Goal: Download file/media

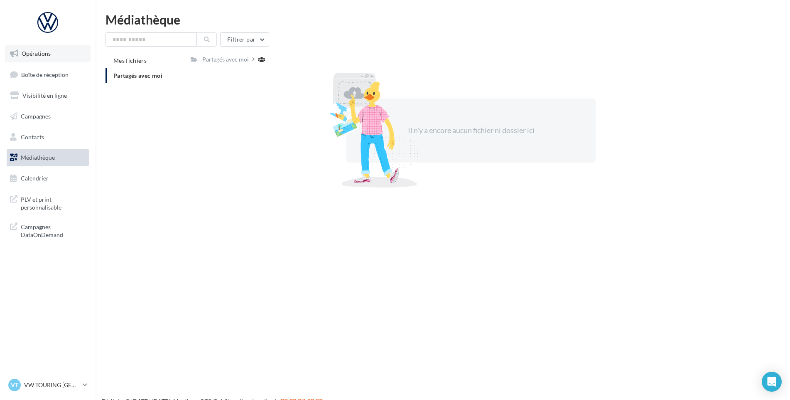
click at [60, 58] on link "Opérations" at bounding box center [48, 53] width 86 height 17
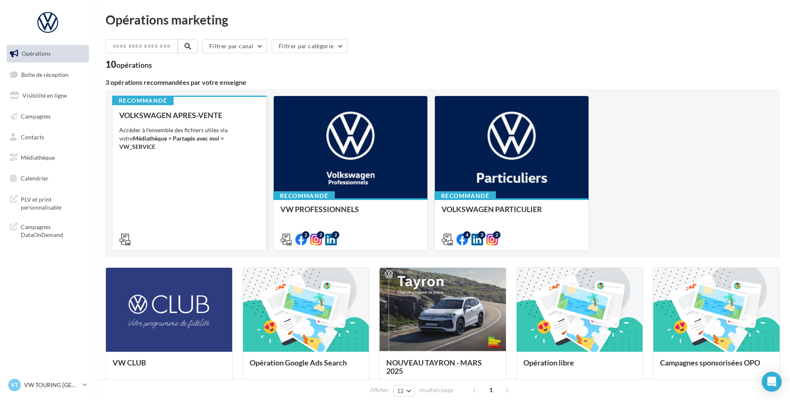
click at [200, 192] on div "VOLKSWAGEN APRES-VENTE Accéder à l'ensemble des fichiers utiles via votre Média…" at bounding box center [189, 177] width 140 height 132
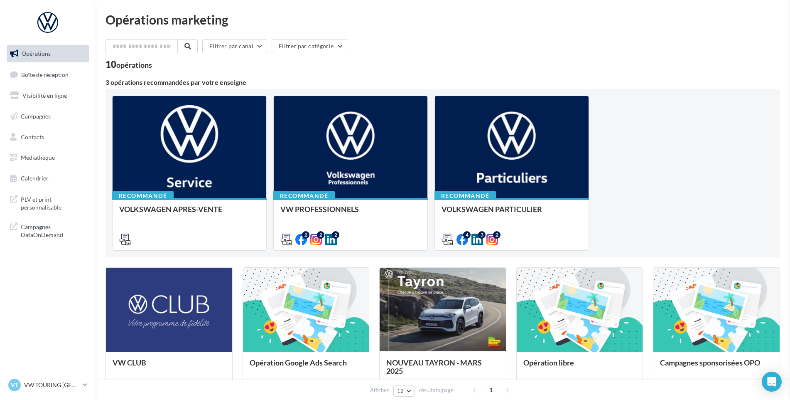
click at [36, 158] on span "Médiathèque" at bounding box center [38, 157] width 34 height 7
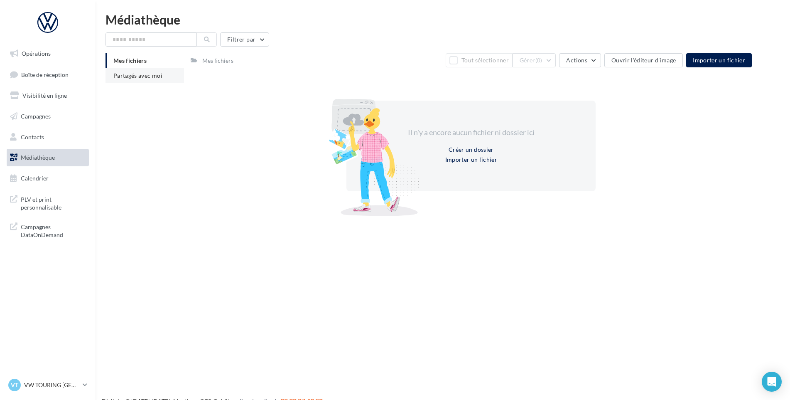
click at [150, 75] on span "Partagés avec moi" at bounding box center [137, 75] width 49 height 7
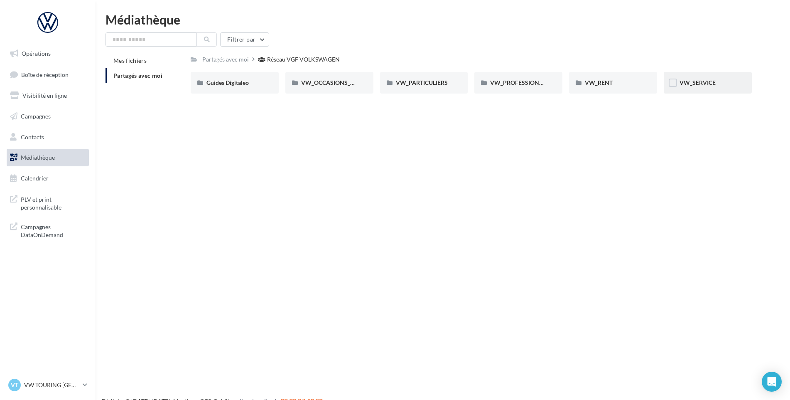
click at [713, 87] on div "VW_SERVICE" at bounding box center [708, 83] width 57 height 8
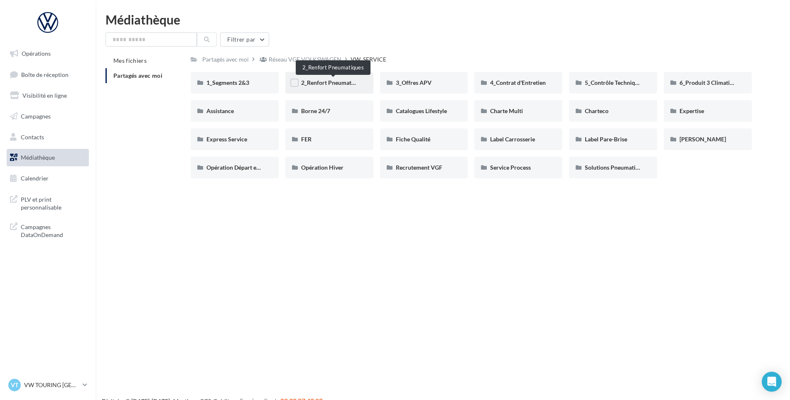
click at [331, 80] on span "2_Renfort Pneumatiques" at bounding box center [333, 82] width 64 height 7
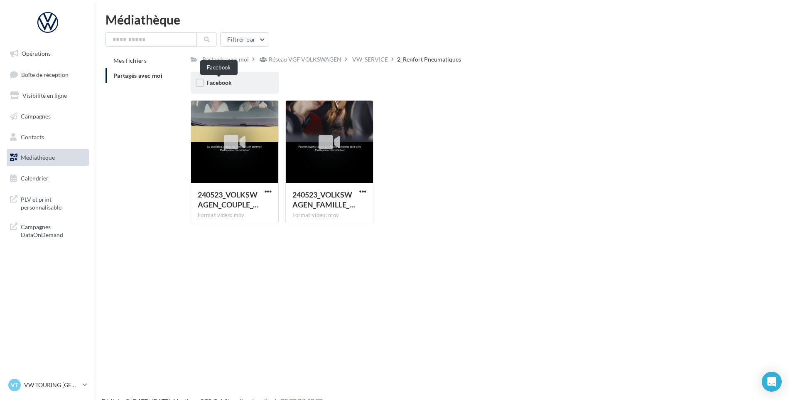
click at [216, 83] on span "Facebook" at bounding box center [219, 82] width 25 height 7
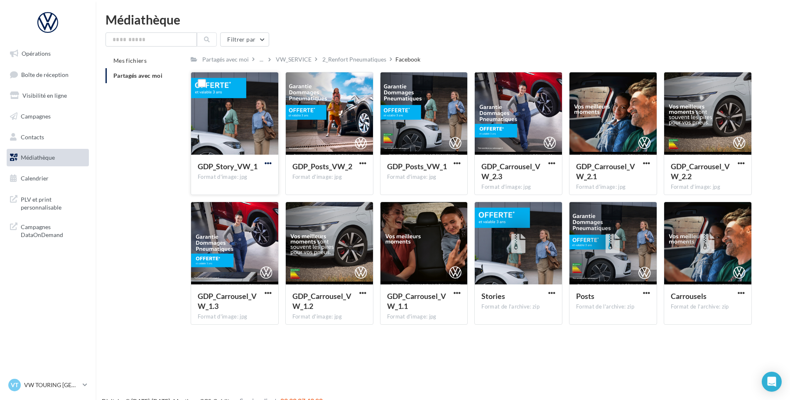
click at [267, 162] on span "button" at bounding box center [268, 163] width 7 height 7
click at [266, 170] on button "Télécharger" at bounding box center [231, 180] width 83 height 22
click at [361, 160] on span "button" at bounding box center [362, 163] width 7 height 7
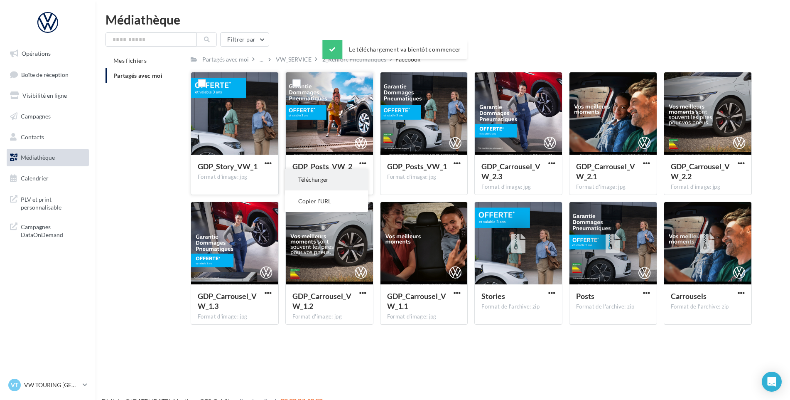
click at [355, 175] on button "Télécharger" at bounding box center [326, 180] width 83 height 22
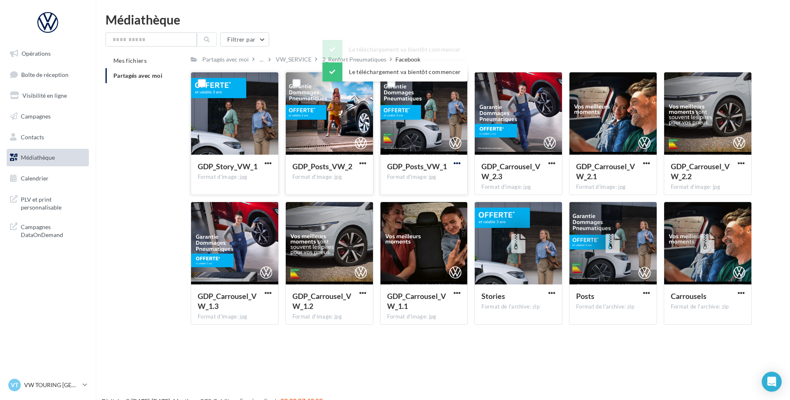
click at [458, 163] on span "button" at bounding box center [457, 163] width 7 height 7
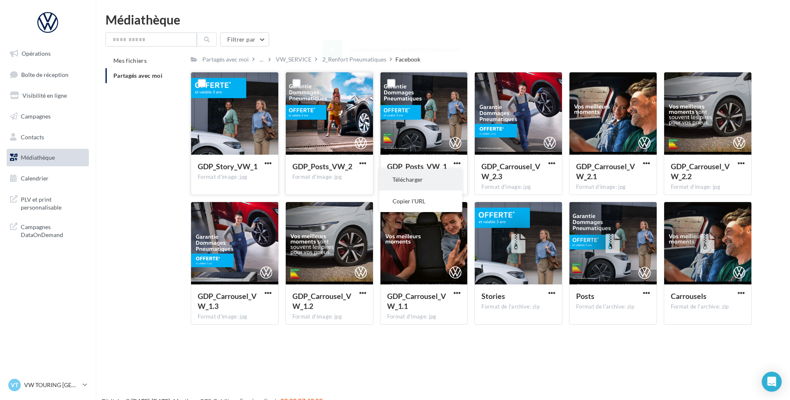
click at [423, 179] on button "Télécharger" at bounding box center [420, 180] width 83 height 22
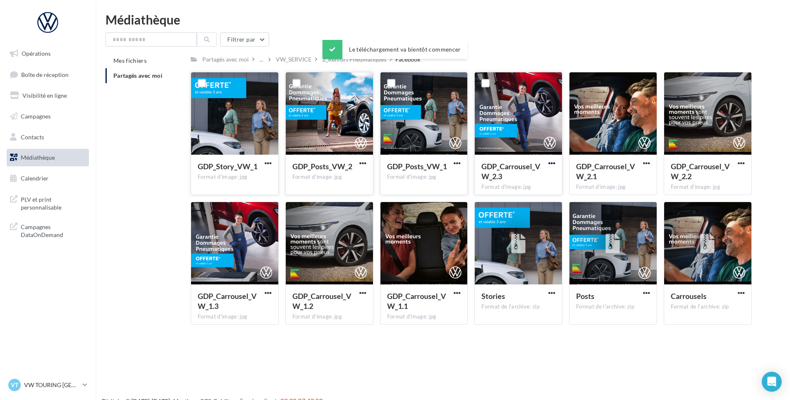
click at [551, 161] on span "button" at bounding box center [552, 163] width 7 height 7
click at [494, 179] on button "Télécharger" at bounding box center [515, 180] width 83 height 22
click at [778, 136] on div "Mes fichiers Partagés avec moi Partagés avec moi ... VW_SERVICE 2_Renfort Pneum…" at bounding box center [447, 192] width 682 height 278
click at [644, 162] on span "button" at bounding box center [646, 163] width 7 height 7
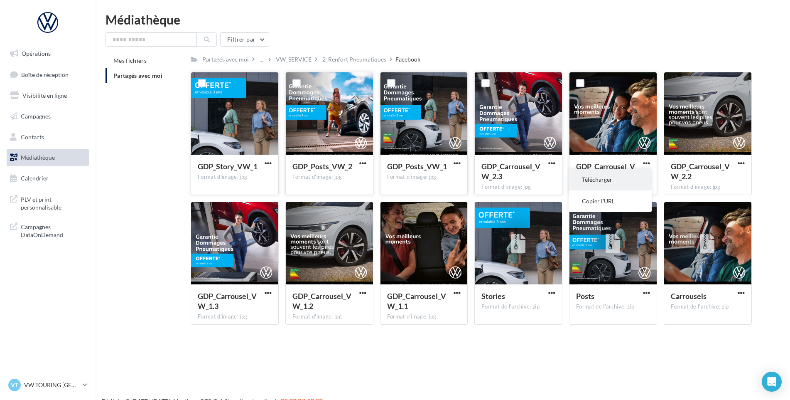
click at [587, 179] on button "Télécharger" at bounding box center [610, 180] width 83 height 22
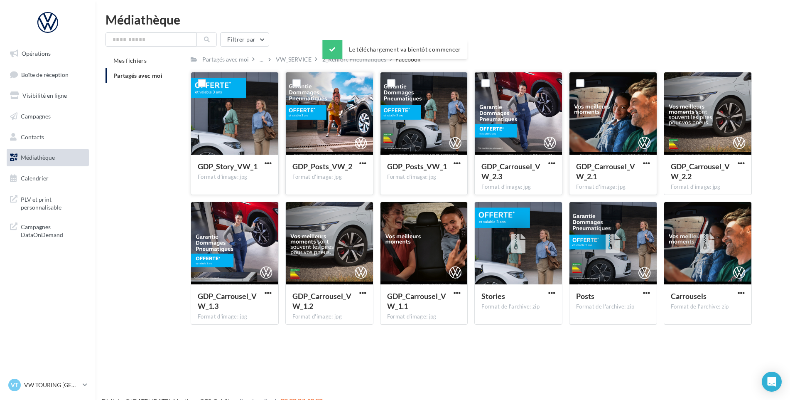
click at [765, 165] on div "Mes fichiers Partagés avec moi Partagés avec moi ... VW_SERVICE 2_Renfort Pneum…" at bounding box center [447, 192] width 682 height 278
click at [741, 162] on span "button" at bounding box center [741, 163] width 7 height 7
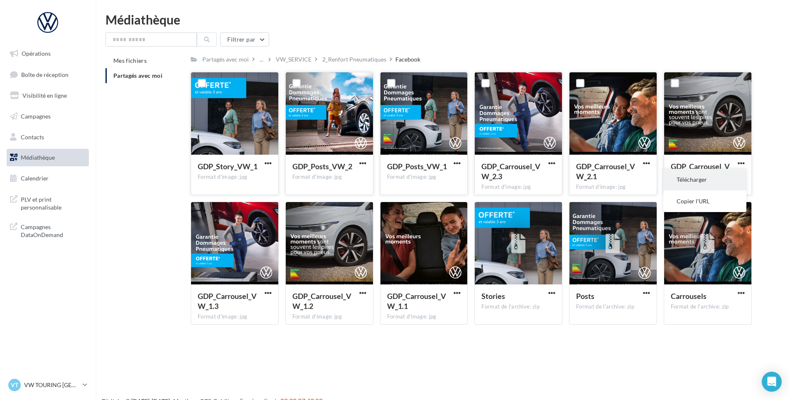
click at [718, 176] on button "Télécharger" at bounding box center [705, 180] width 83 height 22
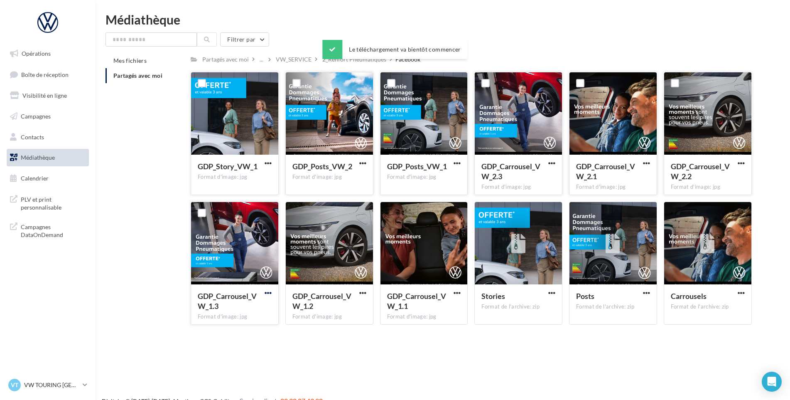
click at [268, 294] on span "button" at bounding box center [268, 292] width 7 height 7
click at [261, 303] on button "Télécharger" at bounding box center [231, 309] width 83 height 22
click at [361, 291] on span "button" at bounding box center [362, 292] width 7 height 7
click at [346, 307] on button "Télécharger" at bounding box center [326, 309] width 83 height 22
click at [457, 291] on span "button" at bounding box center [457, 292] width 7 height 7
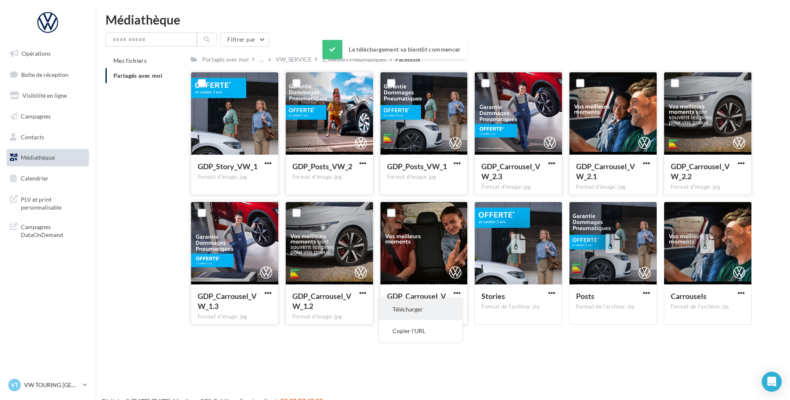
click at [446, 308] on button "Télécharger" at bounding box center [420, 309] width 83 height 22
click at [554, 291] on span "button" at bounding box center [552, 292] width 7 height 7
click at [544, 303] on button "Télécharger" at bounding box center [515, 309] width 83 height 22
click at [647, 293] on span "button" at bounding box center [646, 292] width 7 height 7
click at [639, 307] on button "Télécharger" at bounding box center [610, 309] width 83 height 22
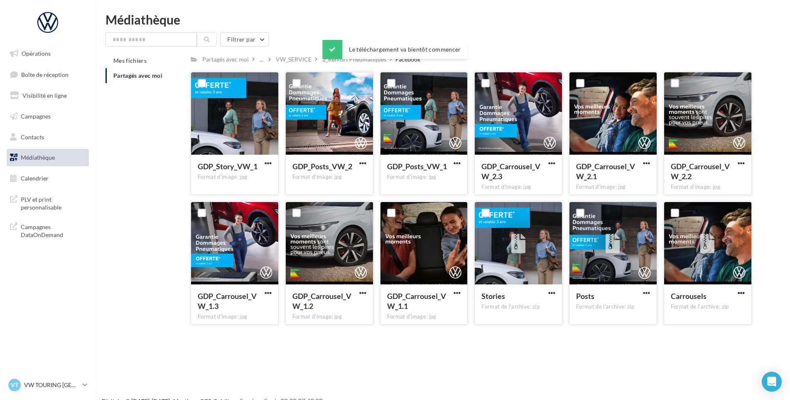
click at [744, 292] on span "button" at bounding box center [741, 292] width 7 height 7
click at [734, 304] on button "Télécharger" at bounding box center [705, 309] width 83 height 22
click at [341, 59] on div "2_Renfort Pneumatiques" at bounding box center [355, 59] width 64 height 8
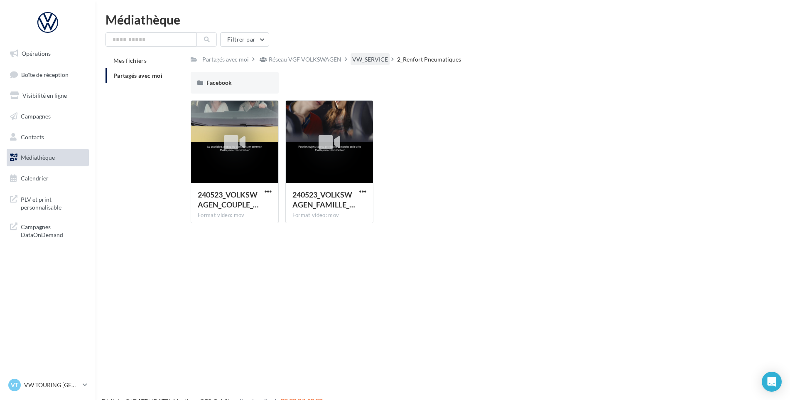
click at [379, 59] on div "VW_SERVICE" at bounding box center [370, 59] width 36 height 8
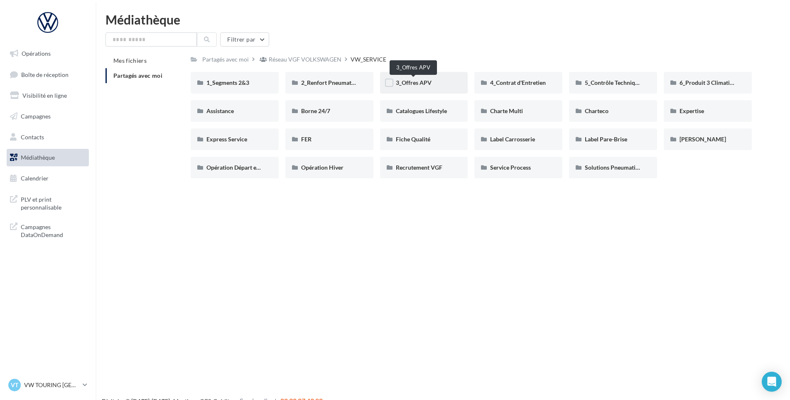
click at [425, 83] on span "3_Offres APV" at bounding box center [414, 82] width 36 height 7
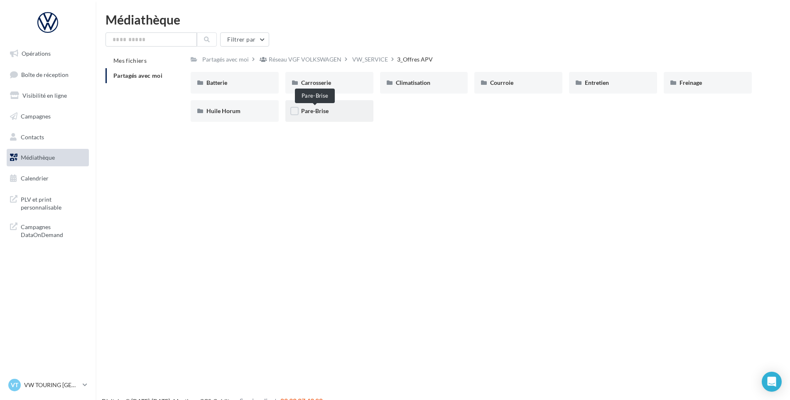
click at [317, 112] on span "Pare-Brise" at bounding box center [314, 110] width 27 height 7
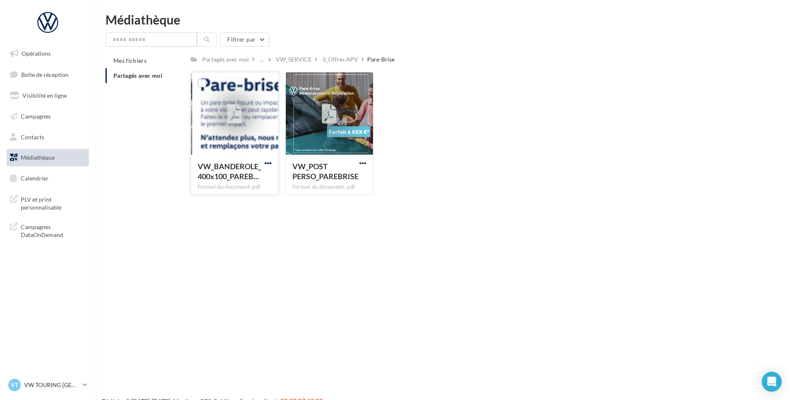
click at [267, 162] on span "button" at bounding box center [268, 163] width 7 height 7
click at [263, 173] on button "Télécharger" at bounding box center [231, 180] width 83 height 22
click at [362, 162] on span "button" at bounding box center [362, 163] width 7 height 7
click at [350, 176] on button "Télécharger" at bounding box center [326, 180] width 83 height 22
click at [323, 60] on div "Le téléchargement va bientôt commencer" at bounding box center [395, 51] width 145 height 22
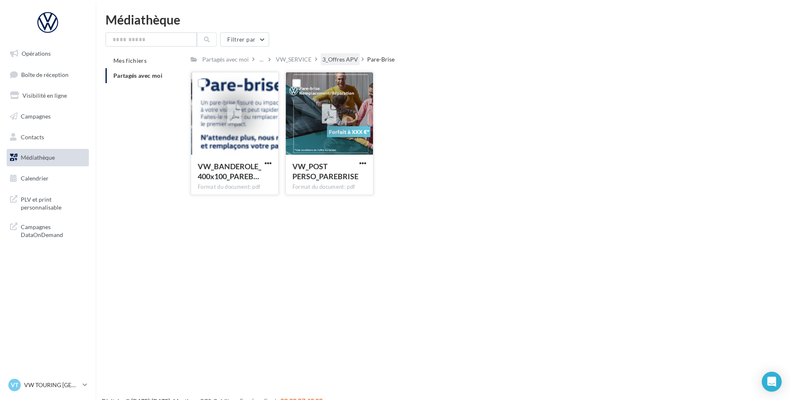
click at [328, 63] on div "3_Offres APV" at bounding box center [341, 59] width 36 height 8
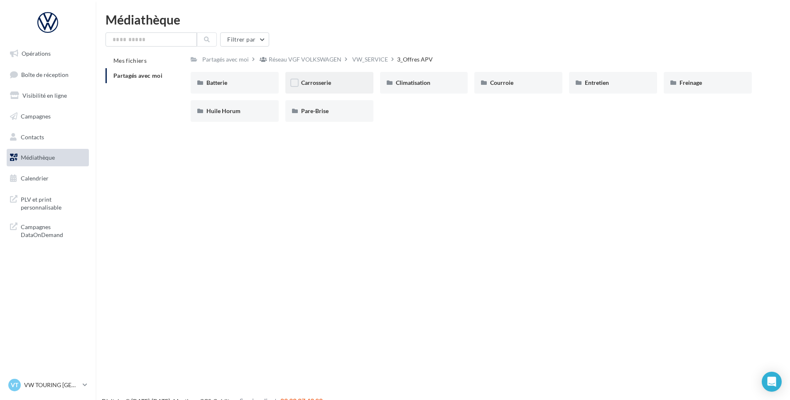
click at [345, 86] on div "Carrosserie" at bounding box center [329, 83] width 57 height 8
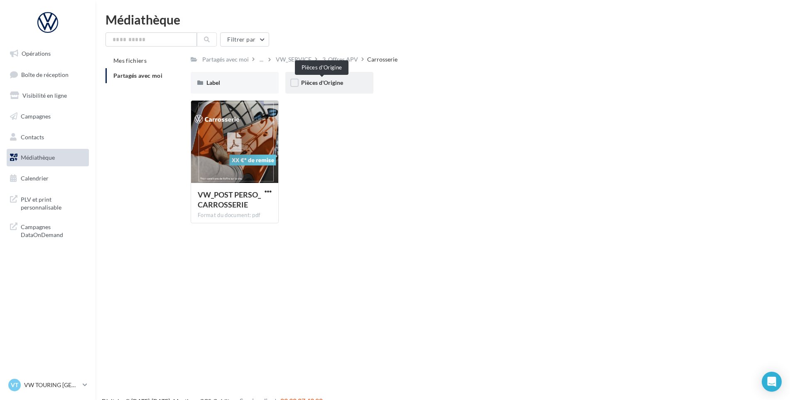
click at [337, 84] on span "Pièces d'Origine" at bounding box center [322, 82] width 42 height 7
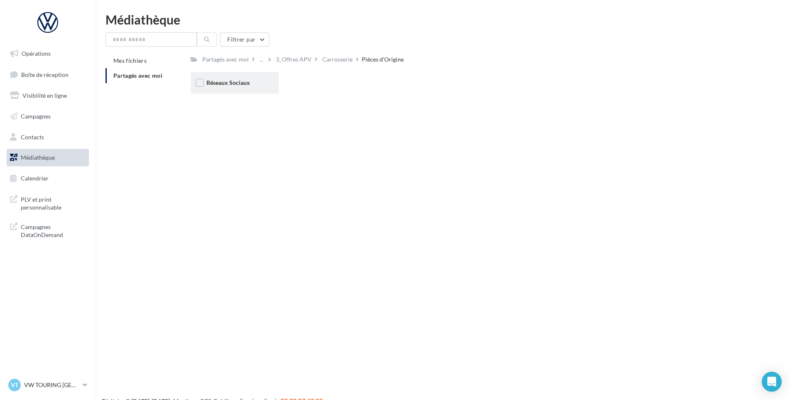
click at [256, 76] on div "Réseaux Sociaux" at bounding box center [235, 83] width 88 height 22
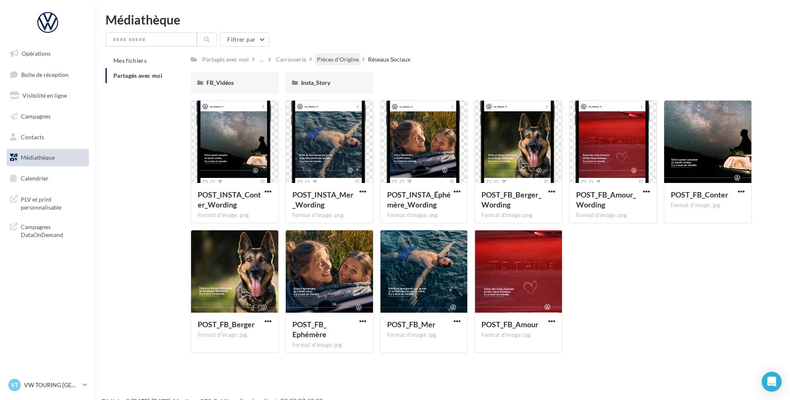
click at [352, 58] on div "Pièces d'Origine" at bounding box center [338, 59] width 42 height 8
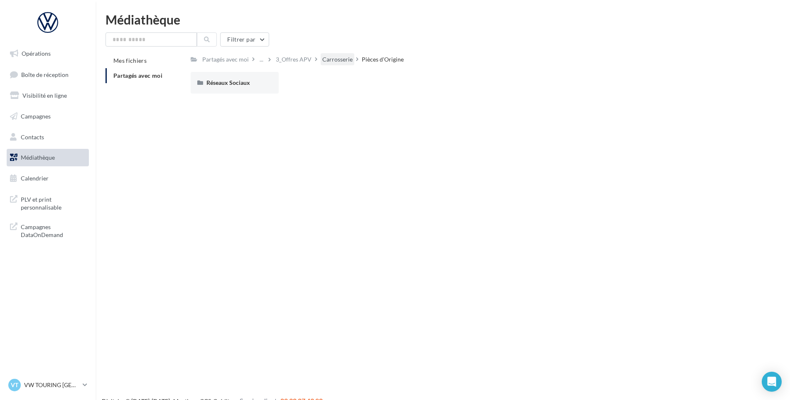
click at [332, 59] on div "Carrosserie" at bounding box center [338, 59] width 30 height 8
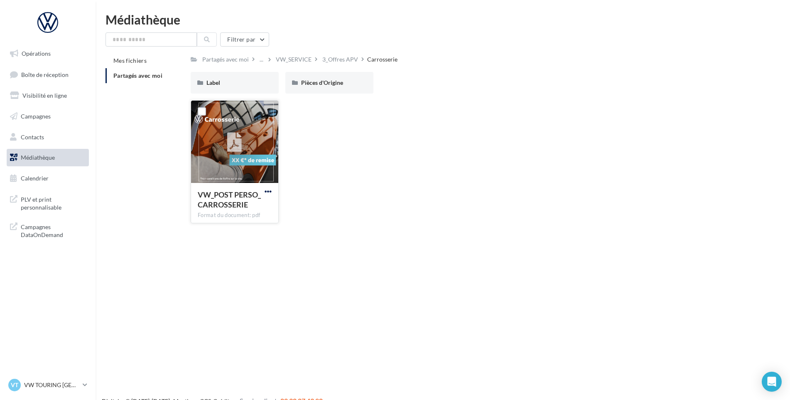
click at [271, 193] on span "button" at bounding box center [268, 191] width 7 height 7
click at [266, 206] on button "Télécharger" at bounding box center [231, 208] width 83 height 22
click at [330, 63] on div "3_Offres APV" at bounding box center [341, 59] width 36 height 8
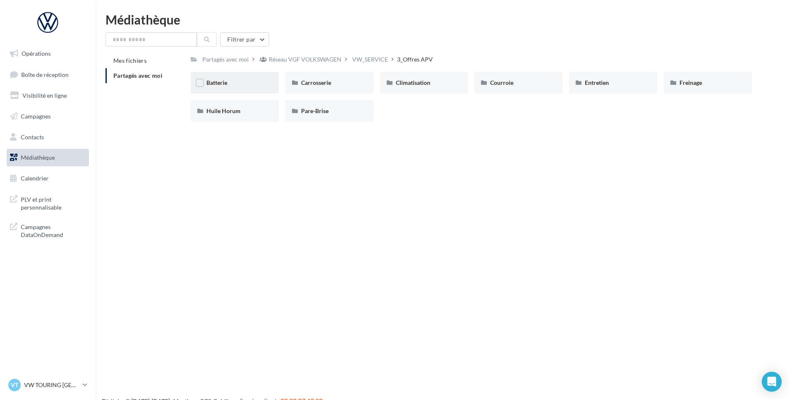
click at [232, 80] on div "Batterie" at bounding box center [235, 83] width 57 height 8
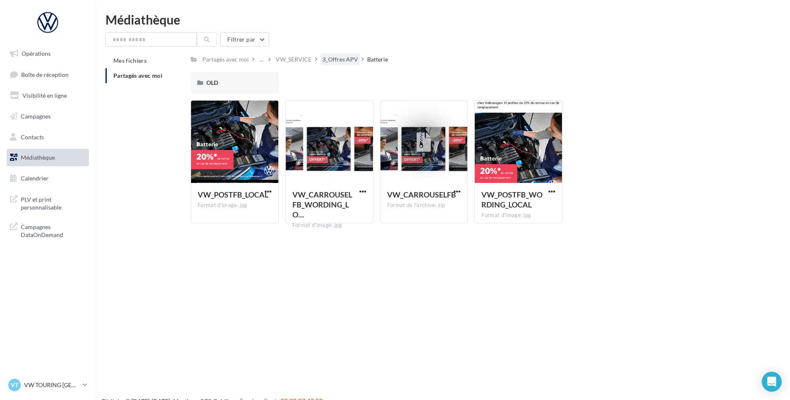
click at [330, 56] on div "3_Offres APV" at bounding box center [341, 59] width 36 height 8
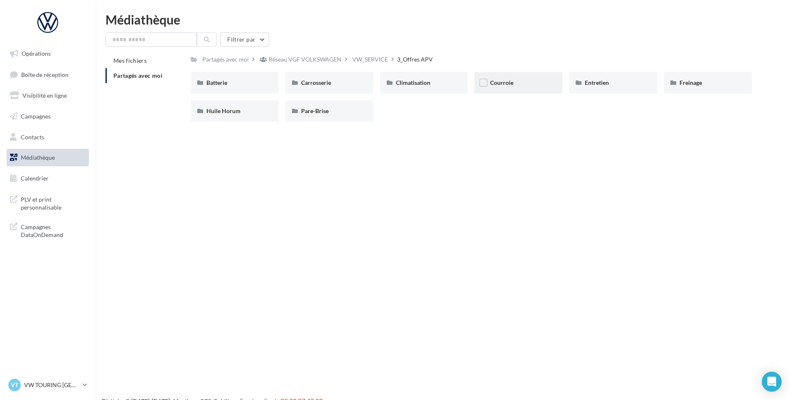
click at [522, 83] on div "Courroie" at bounding box center [518, 83] width 57 height 8
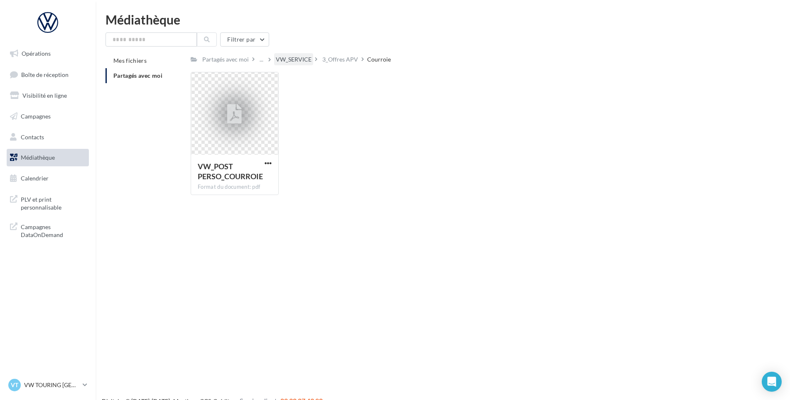
click at [309, 58] on div "VW_SERVICE" at bounding box center [294, 59] width 36 height 8
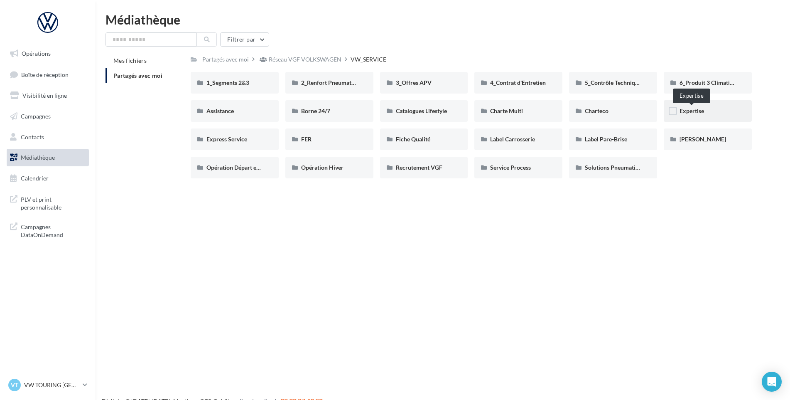
click at [699, 108] on span "Expertise" at bounding box center [692, 110] width 25 height 7
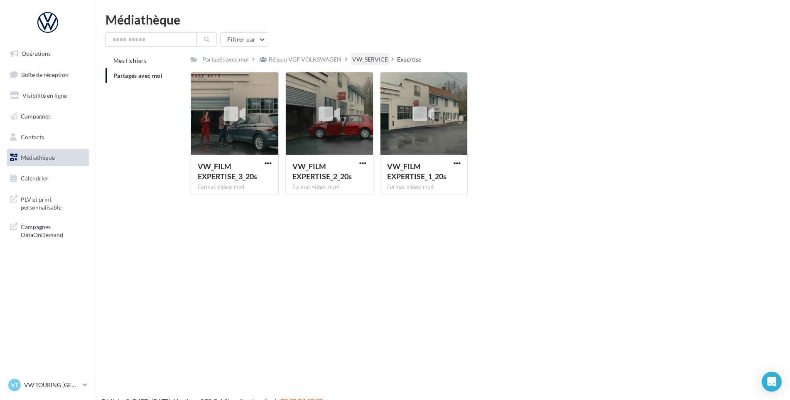
click at [358, 57] on div "VW_SERVICE" at bounding box center [370, 59] width 36 height 8
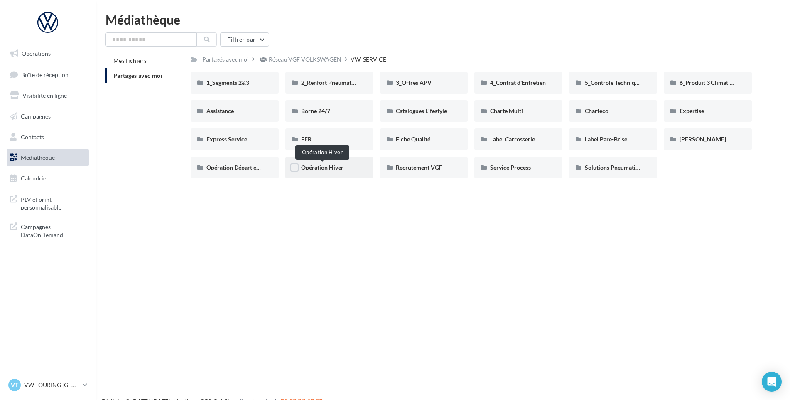
click at [330, 165] on span "Opération Hiver" at bounding box center [322, 167] width 42 height 7
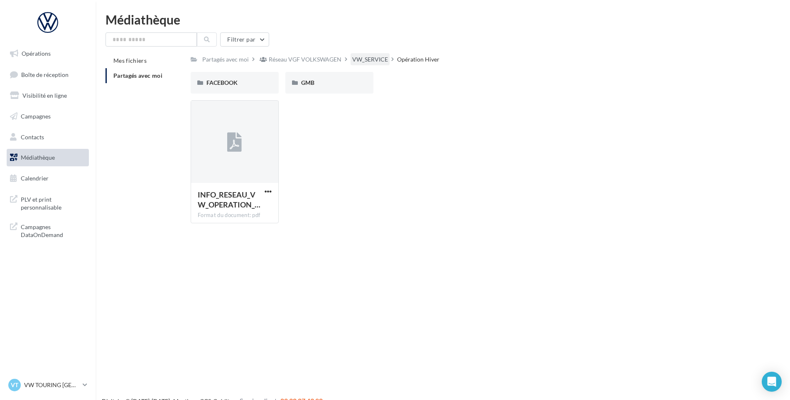
click at [368, 59] on div "VW_SERVICE" at bounding box center [370, 59] width 36 height 8
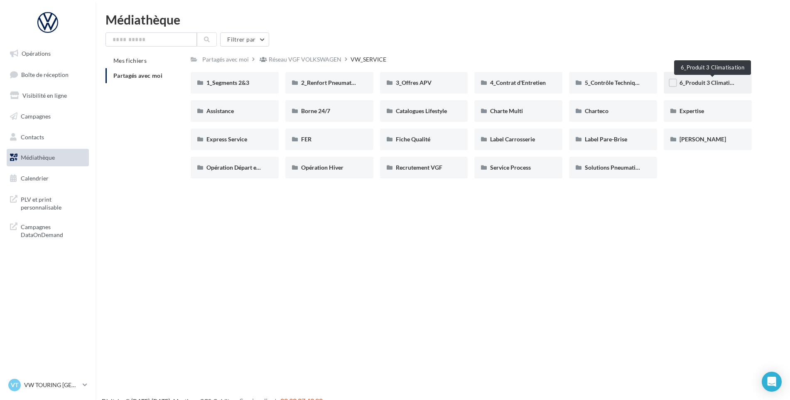
click at [714, 80] on span "6_Produit 3 Climatisation" at bounding box center [713, 82] width 66 height 7
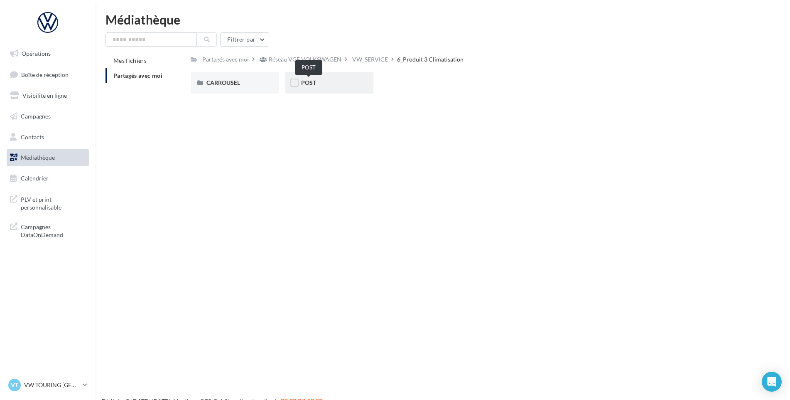
click at [310, 82] on span "POST" at bounding box center [308, 82] width 15 height 7
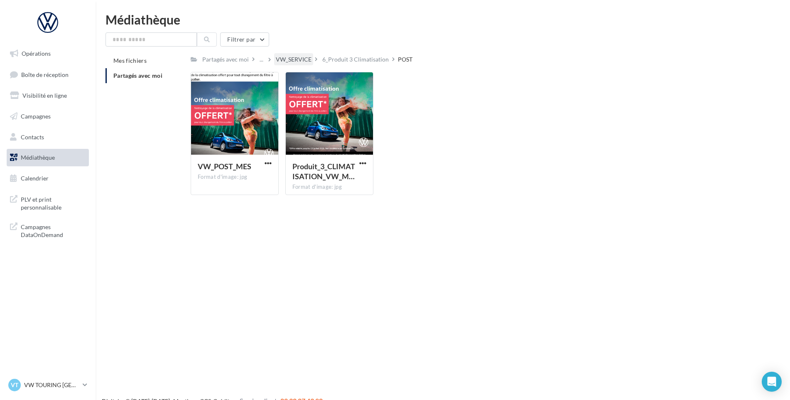
click at [291, 63] on div "VW_SERVICE" at bounding box center [294, 59] width 36 height 8
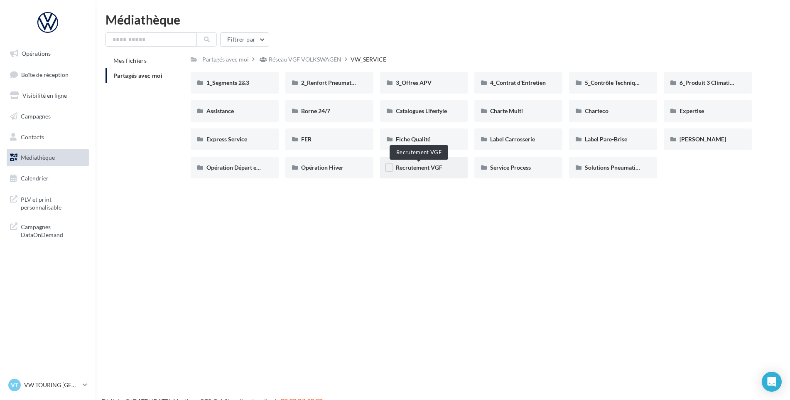
click at [412, 170] on span "Recrutement VGF" at bounding box center [419, 167] width 47 height 7
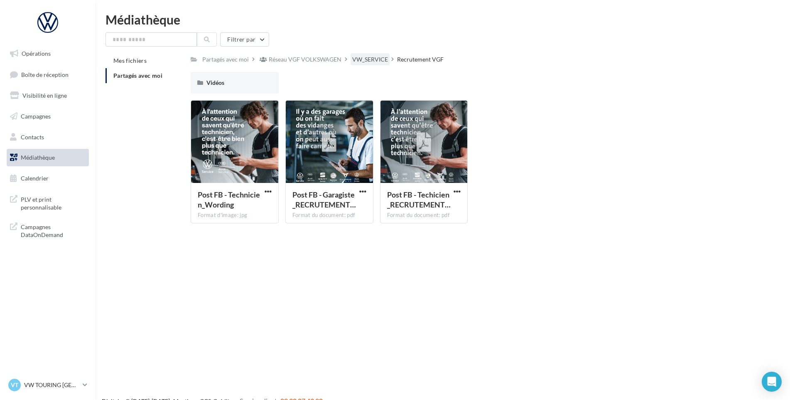
click at [370, 60] on div "VW_SERVICE" at bounding box center [370, 59] width 36 height 8
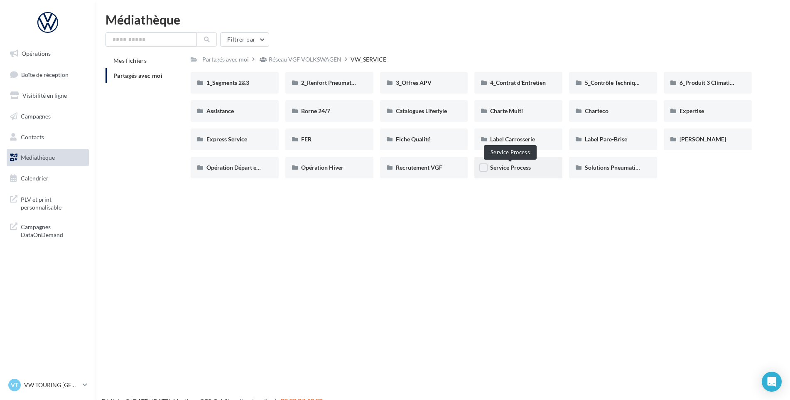
click at [518, 167] on span "Service Process" at bounding box center [510, 167] width 41 height 7
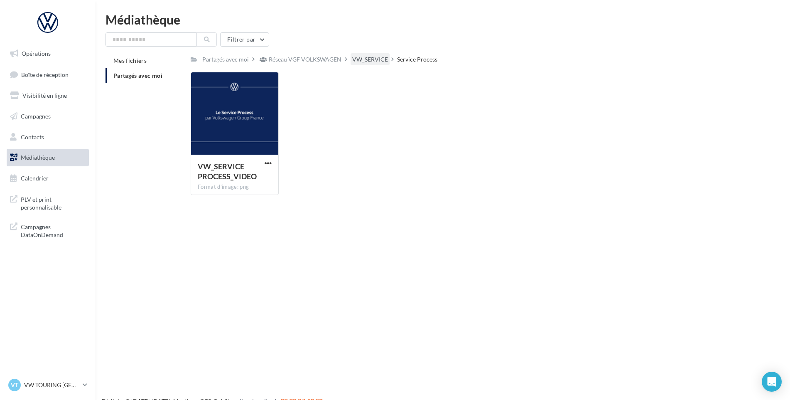
click at [354, 58] on div "VW_SERVICE" at bounding box center [370, 59] width 36 height 8
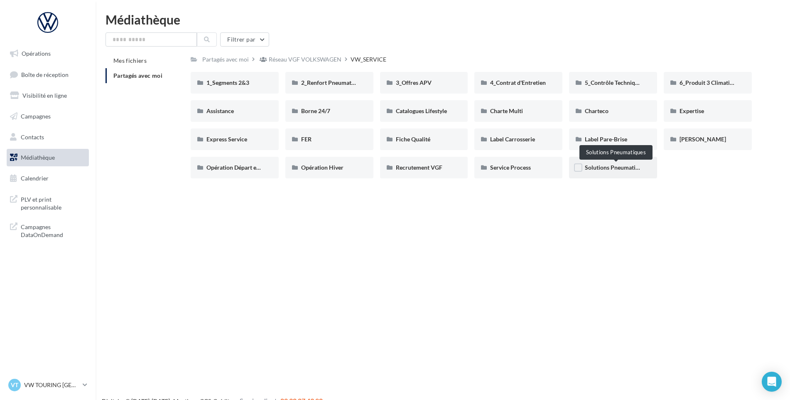
click at [604, 165] on span "Solutions Pneumatiques" at bounding box center [616, 167] width 63 height 7
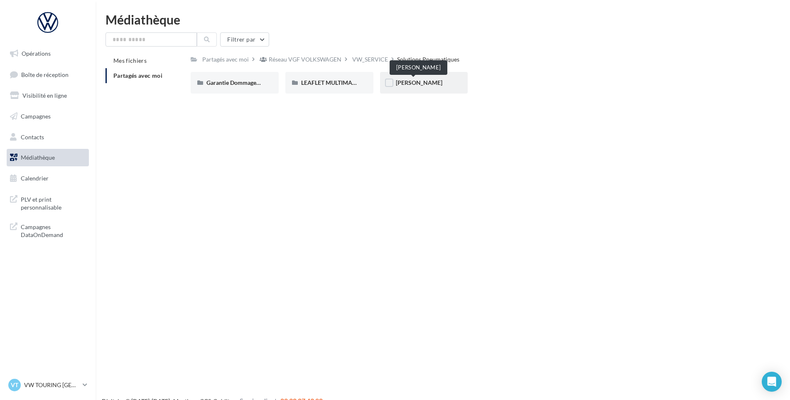
click at [418, 83] on span "Loi Montagne" at bounding box center [419, 82] width 47 height 7
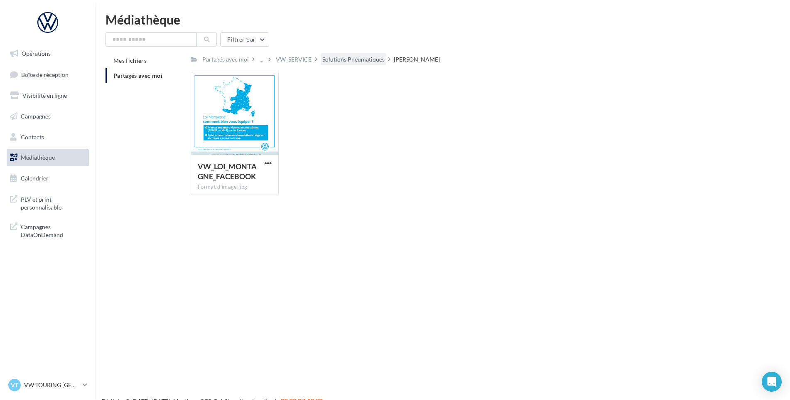
click at [360, 58] on div "Solutions Pneumatiques" at bounding box center [354, 59] width 62 height 8
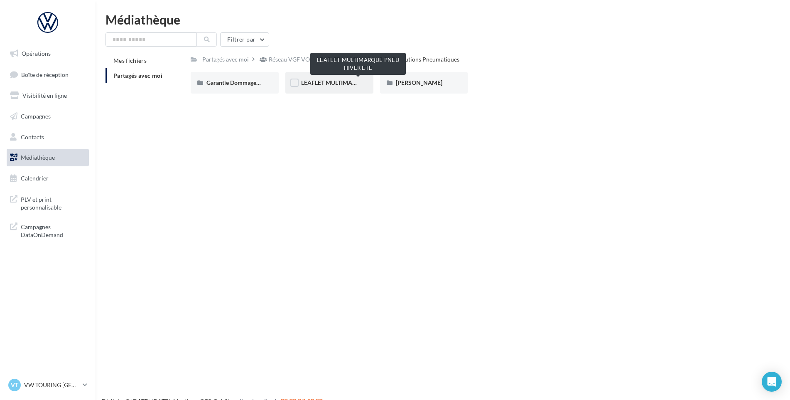
click at [325, 83] on span "LEAFLET MULTIMARQUE PNEU HIVER ETE" at bounding box center [358, 82] width 114 height 7
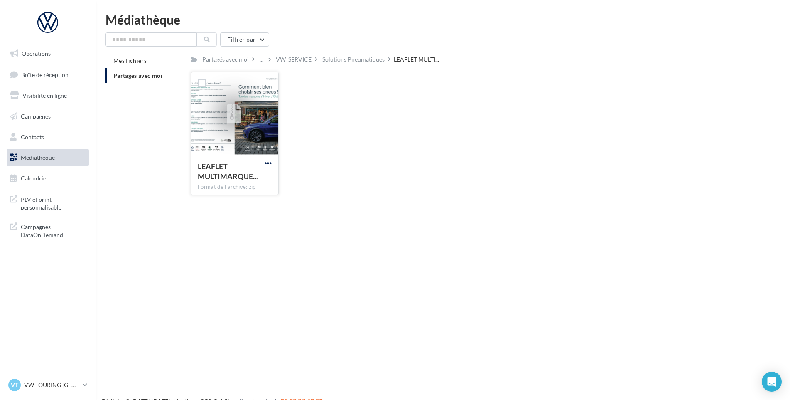
click at [268, 162] on span "button" at bounding box center [268, 163] width 7 height 7
click at [242, 182] on button "Télécharger" at bounding box center [231, 180] width 83 height 22
click at [328, 57] on div "Solutions Pneumatiques" at bounding box center [354, 59] width 62 height 8
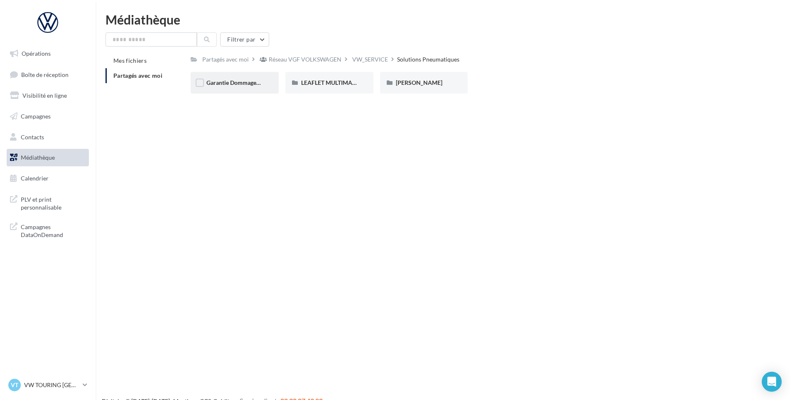
click at [233, 87] on div "Garantie Dommages Pneumatiques" at bounding box center [235, 83] width 88 height 22
click at [530, 82] on span "Passeport Pneumatique" at bounding box center [521, 82] width 62 height 7
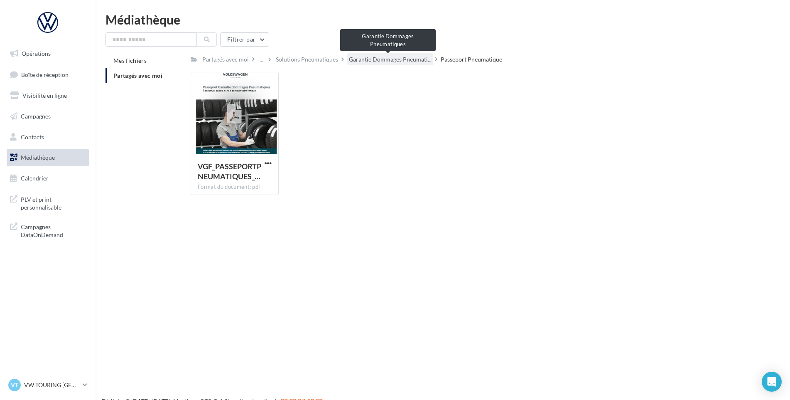
click at [408, 58] on span "Garantie Dommages Pneumati..." at bounding box center [390, 59] width 83 height 8
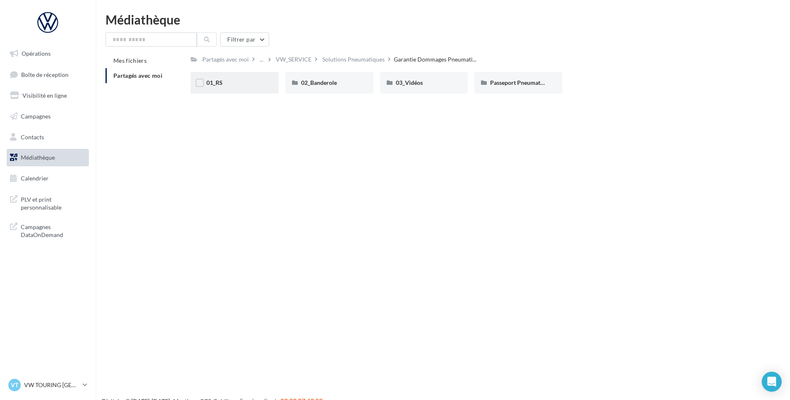
click at [235, 82] on div "01_RS" at bounding box center [235, 83] width 57 height 8
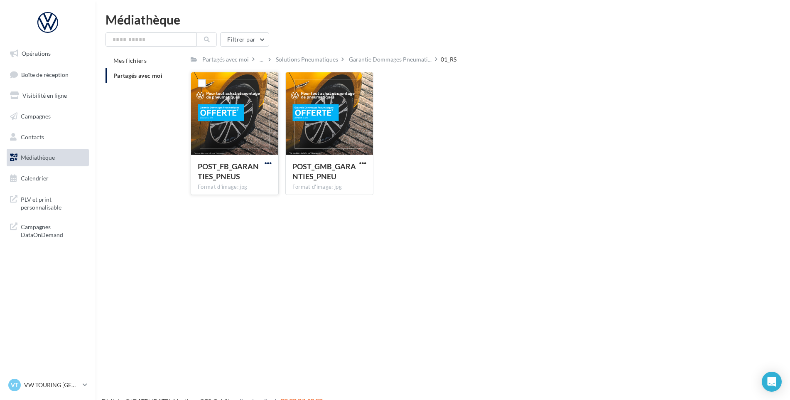
click at [269, 163] on span "button" at bounding box center [268, 163] width 7 height 7
click at [261, 180] on button "Télécharger" at bounding box center [231, 180] width 83 height 22
click at [364, 163] on span "button" at bounding box center [362, 163] width 7 height 7
click at [358, 175] on button "Télécharger" at bounding box center [326, 180] width 83 height 22
click at [400, 59] on span "Garantie Dommages Pneumati..." at bounding box center [390, 59] width 83 height 8
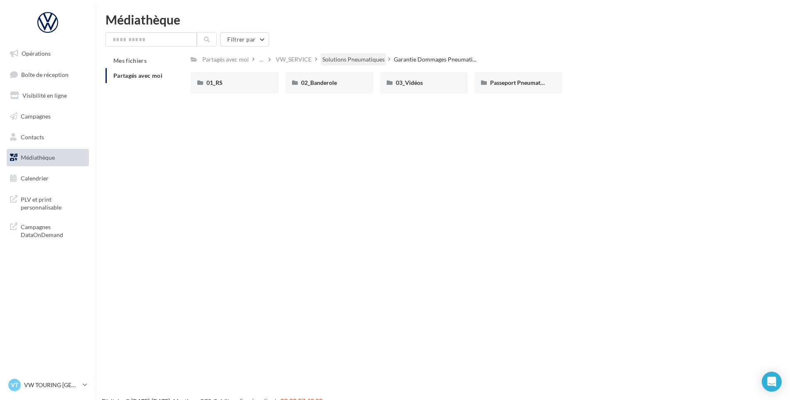
click at [366, 59] on div "Solutions Pneumatiques" at bounding box center [354, 59] width 62 height 8
click at [365, 59] on div "VW_SERVICE" at bounding box center [370, 59] width 36 height 8
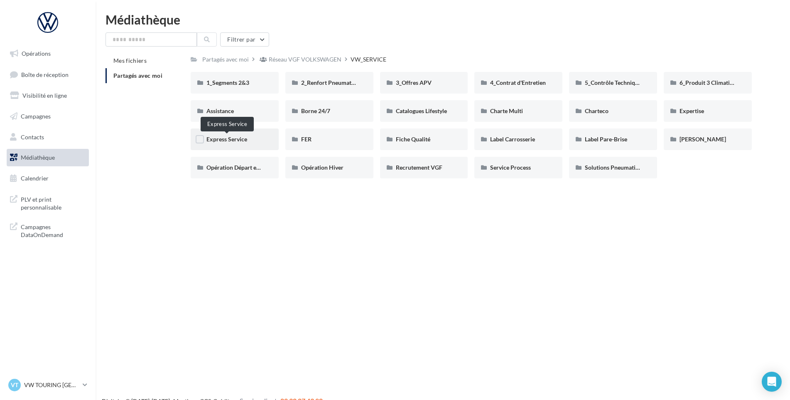
click at [233, 142] on span "Express Service" at bounding box center [227, 138] width 41 height 7
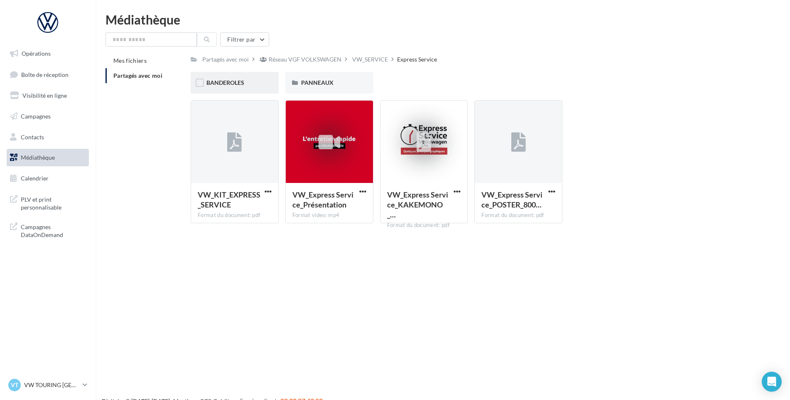
click at [249, 76] on div "BANDEROLES" at bounding box center [235, 83] width 88 height 22
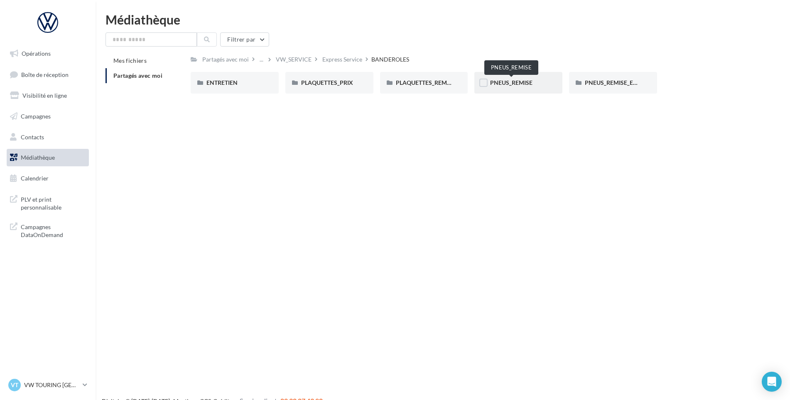
click at [516, 82] on span "PNEUS_REMISE" at bounding box center [511, 82] width 42 height 7
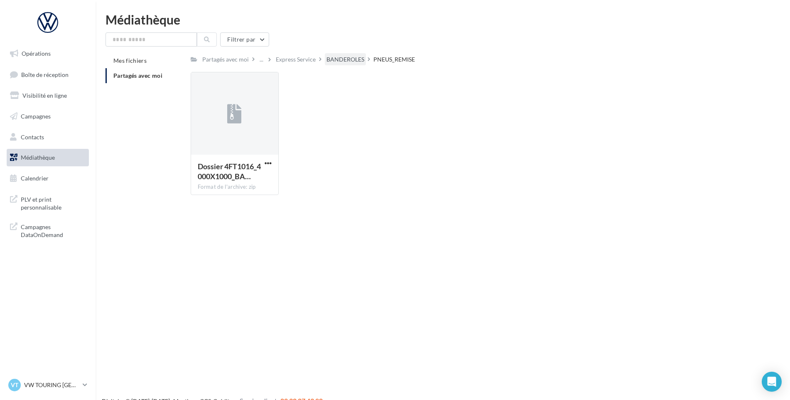
click at [333, 59] on div "BANDEROLES" at bounding box center [346, 59] width 38 height 8
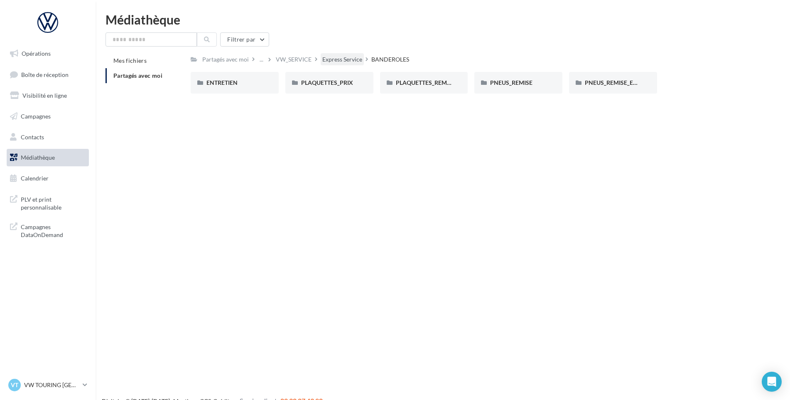
click at [352, 62] on div "Express Service" at bounding box center [343, 59] width 40 height 8
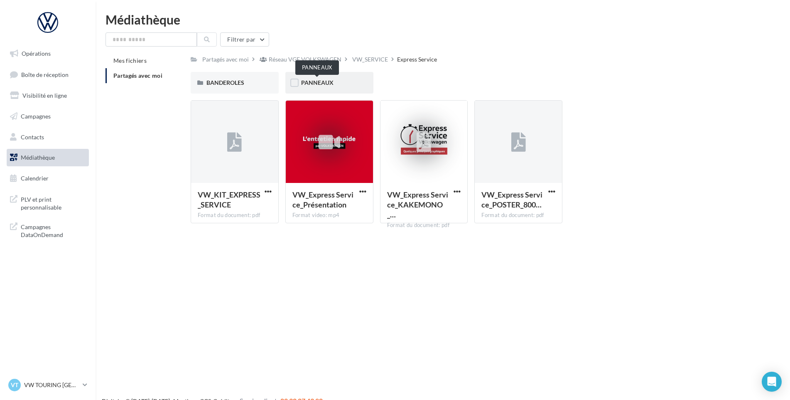
click at [325, 80] on span "PANNEAUX" at bounding box center [317, 82] width 32 height 7
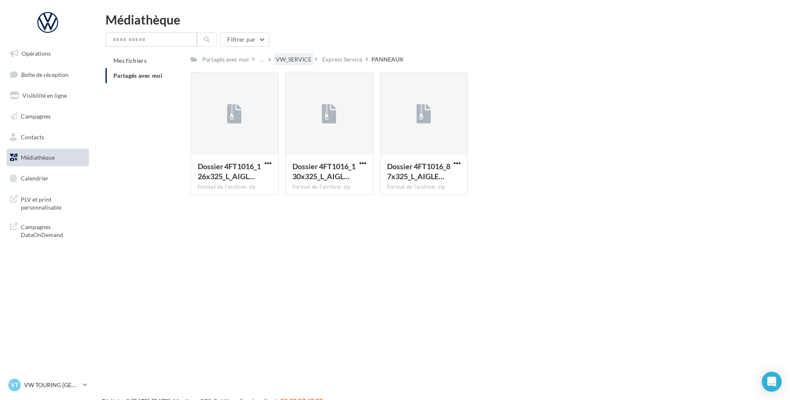
click at [288, 62] on div "VW_SERVICE" at bounding box center [294, 59] width 36 height 8
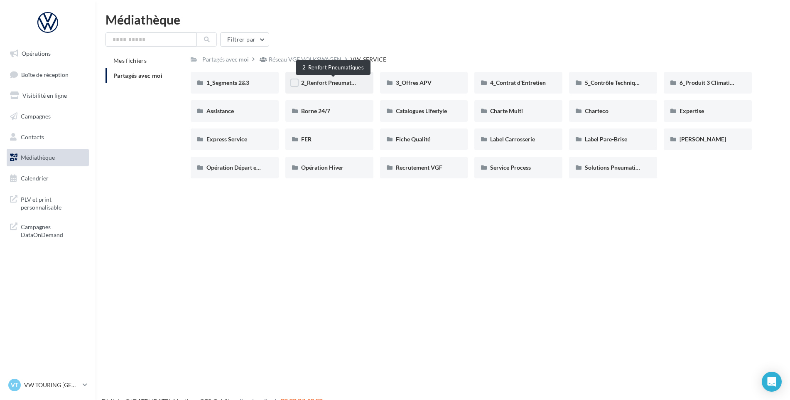
click at [337, 82] on span "2_Renfort Pneumatiques" at bounding box center [333, 82] width 64 height 7
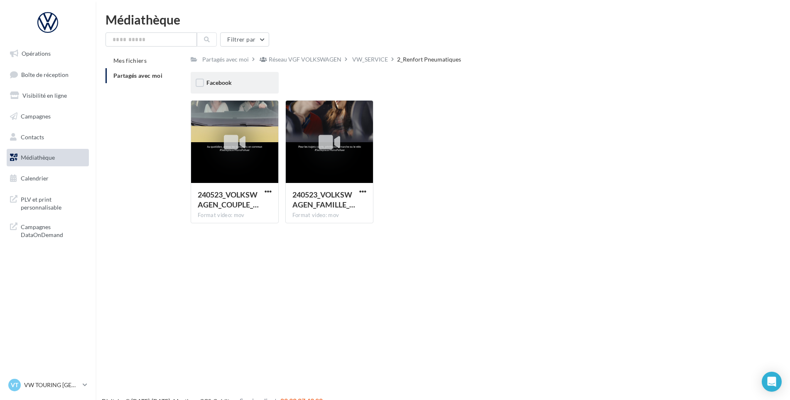
click at [236, 85] on div "Facebook" at bounding box center [235, 83] width 57 height 8
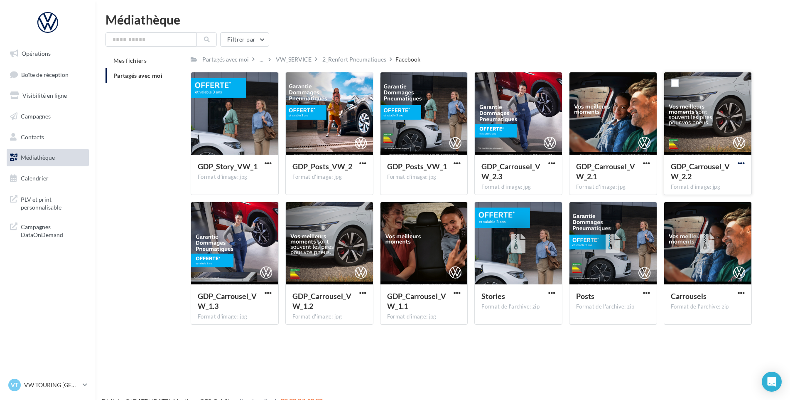
click at [741, 163] on span "button" at bounding box center [741, 163] width 7 height 7
click at [726, 174] on button "Télécharger" at bounding box center [705, 180] width 83 height 22
